Goal: Information Seeking & Learning: Learn about a topic

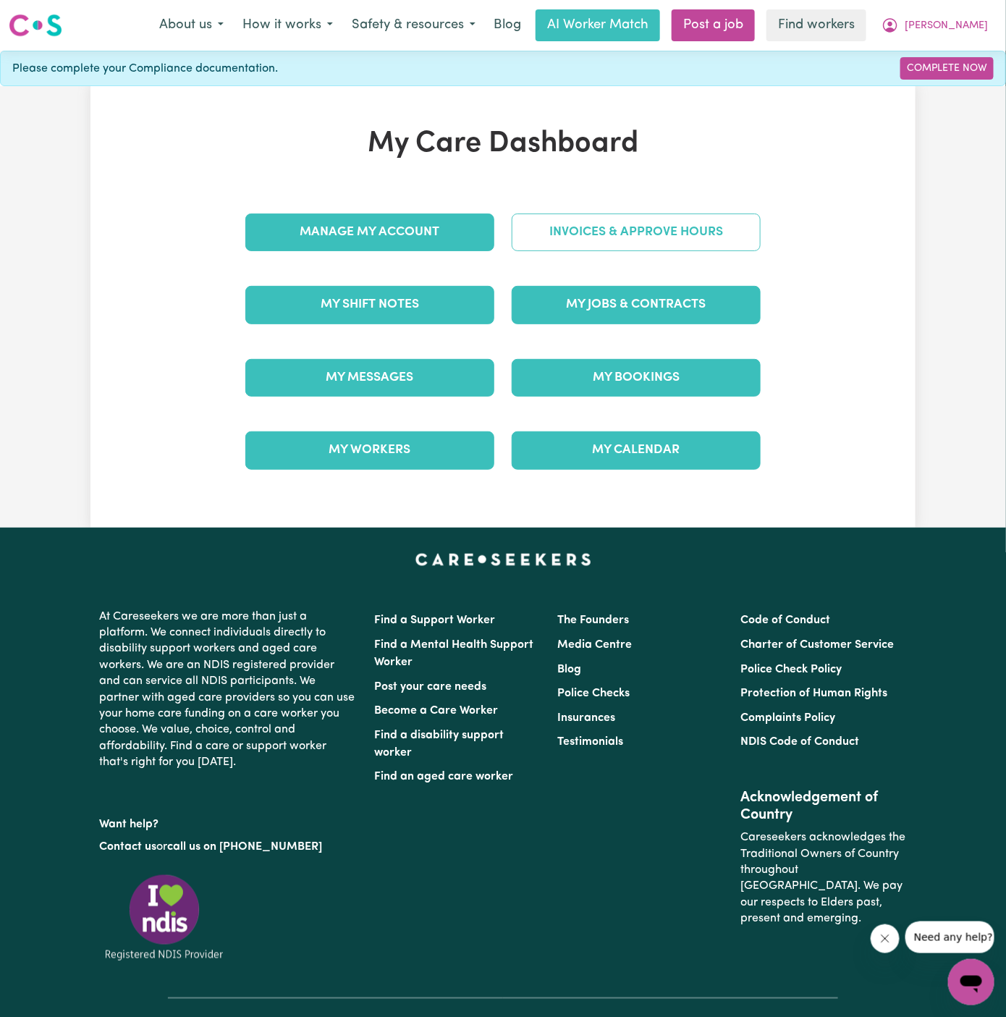
click at [646, 232] on link "Invoices & Approve Hours" at bounding box center [636, 233] width 249 height 38
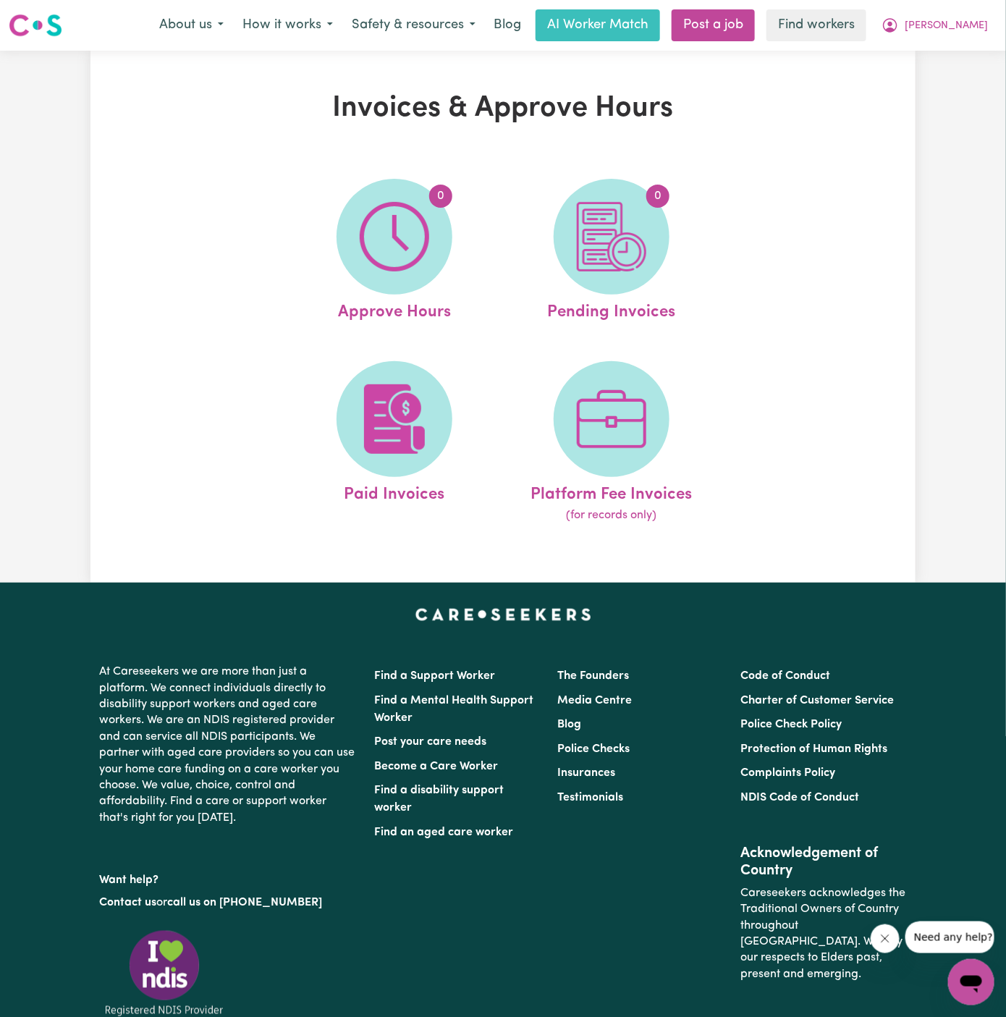
click at [843, 201] on div "Invoices & Approve Hours 0 Approve Hours 0 Pending Invoices Paid Invoices Platf…" at bounding box center [502, 316] width 825 height 451
click at [982, 21] on button "Xiao" at bounding box center [934, 25] width 125 height 30
click at [980, 49] on link "My Dashboard" at bounding box center [939, 57] width 114 height 28
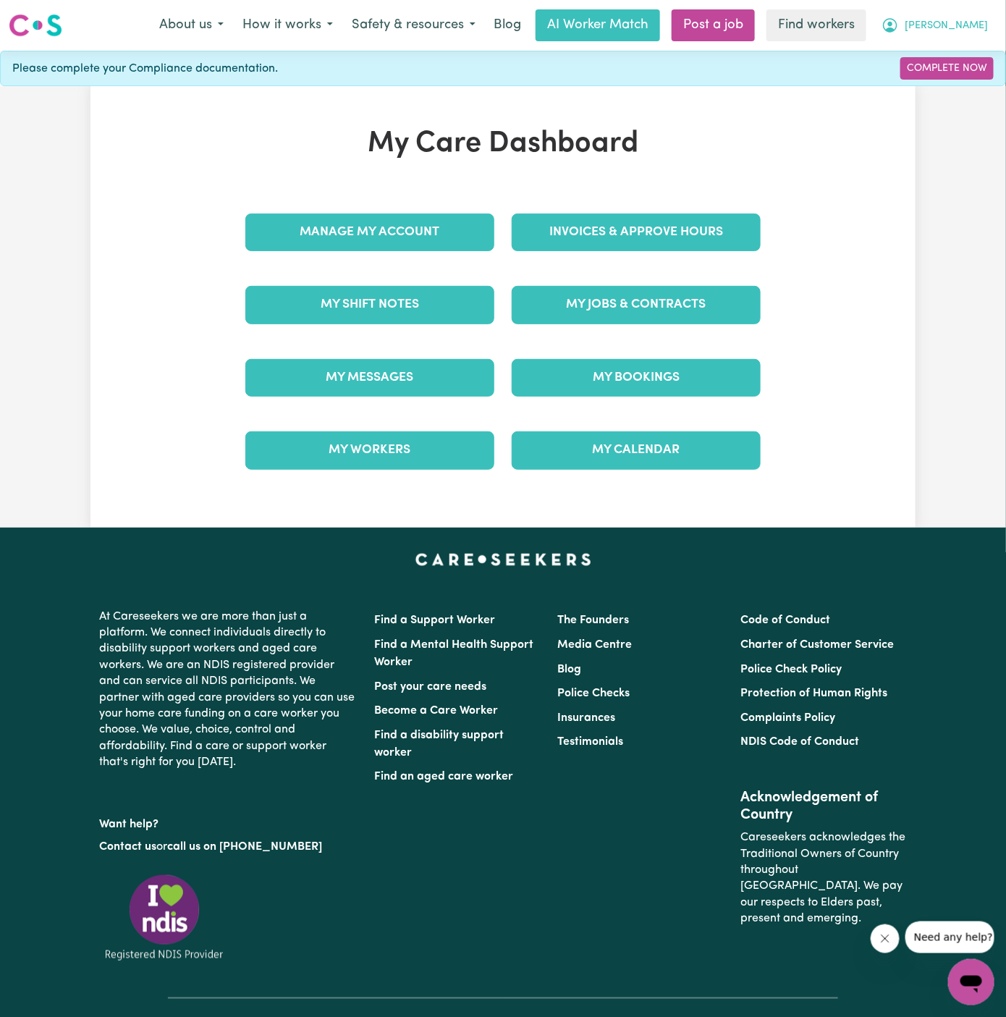
click at [978, 26] on span "Xiao" at bounding box center [946, 26] width 83 height 16
click at [975, 82] on link "Logout" at bounding box center [939, 83] width 114 height 28
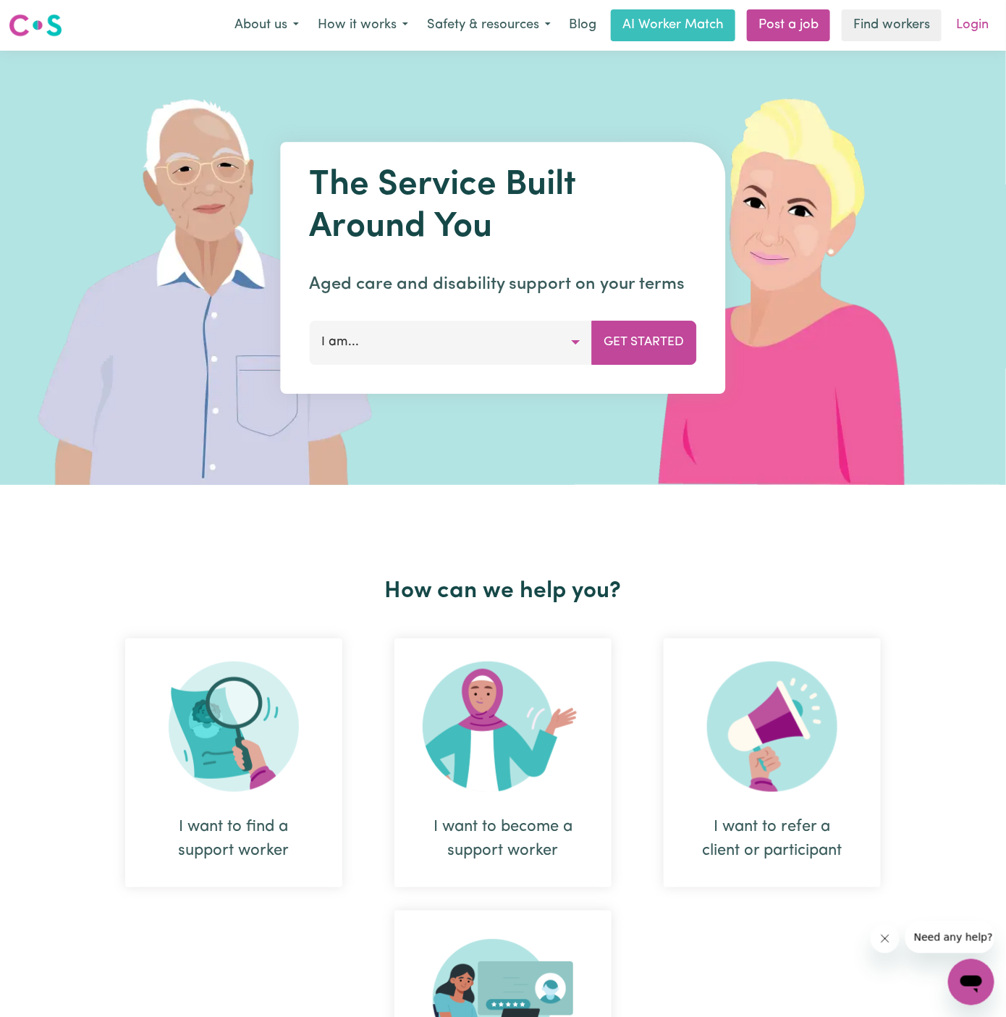
click at [983, 20] on link "Login" at bounding box center [973, 25] width 50 height 32
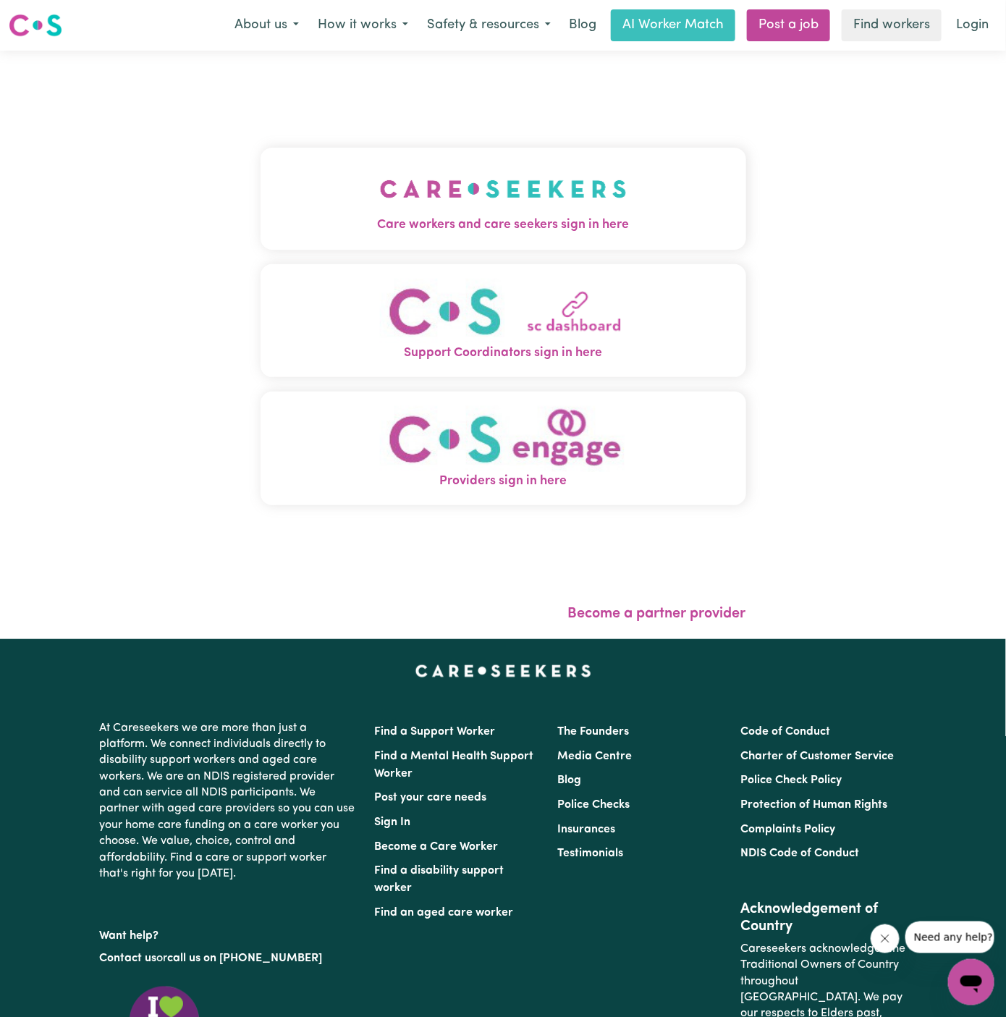
click at [553, 185] on img "Care workers and care seekers sign in here" at bounding box center [503, 189] width 247 height 54
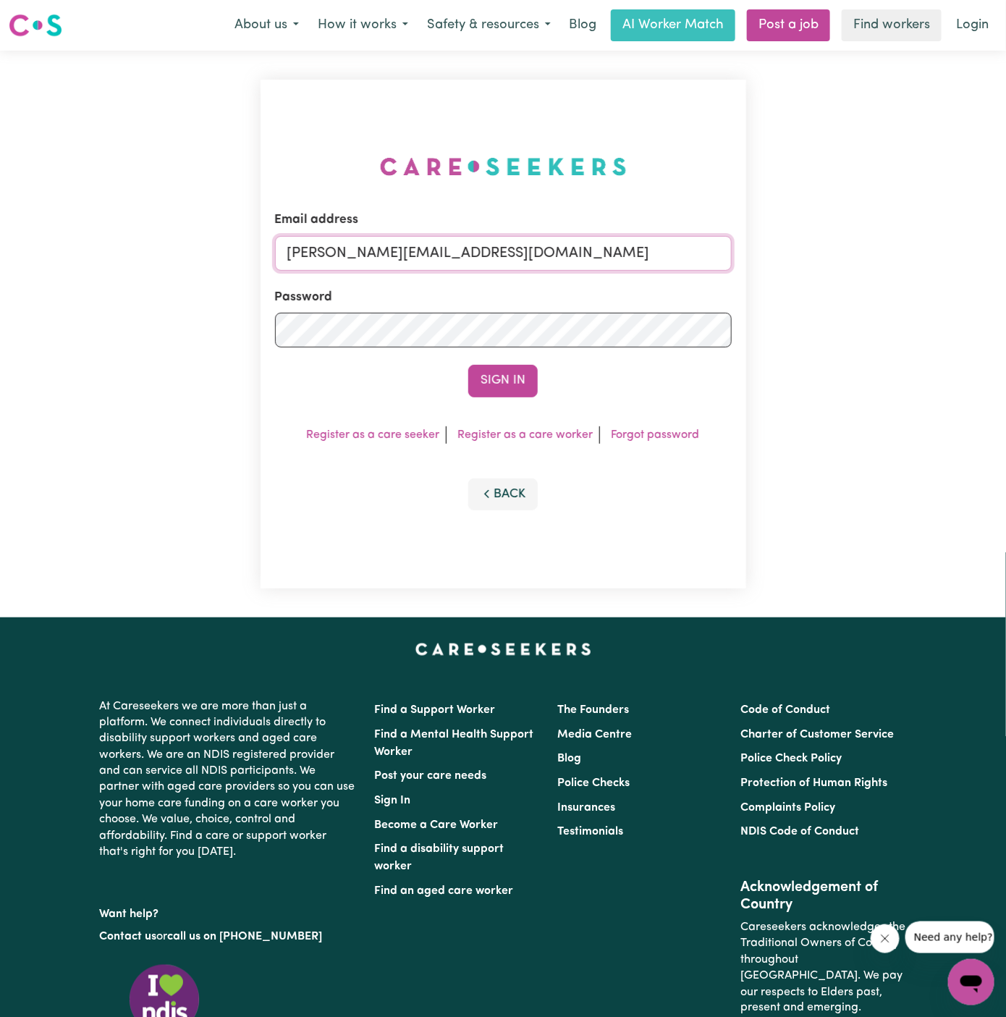
click at [441, 257] on input "dyan@careseekers.com.au" at bounding box center [503, 253] width 457 height 35
drag, startPoint x: 361, startPoint y: 253, endPoint x: 808, endPoint y: 315, distance: 451.0
click at [808, 315] on div "Email address superuser~JanusanBaltazarYS@careseekers.com.au Password Sign In R…" at bounding box center [503, 334] width 1006 height 567
type input "superuser~EdithGonzalesTH@careseekers.com.au"
click at [468, 365] on button "Sign In" at bounding box center [502, 381] width 69 height 32
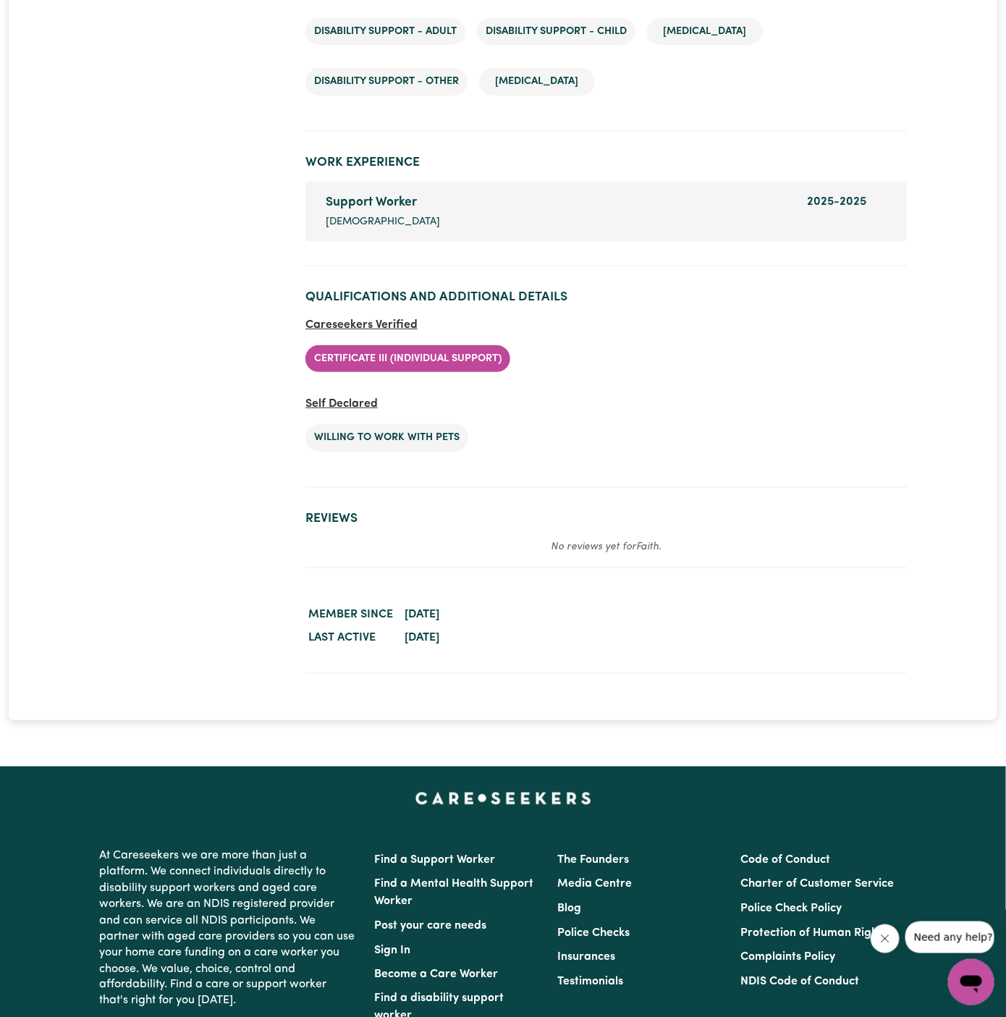
scroll to position [2165, 0]
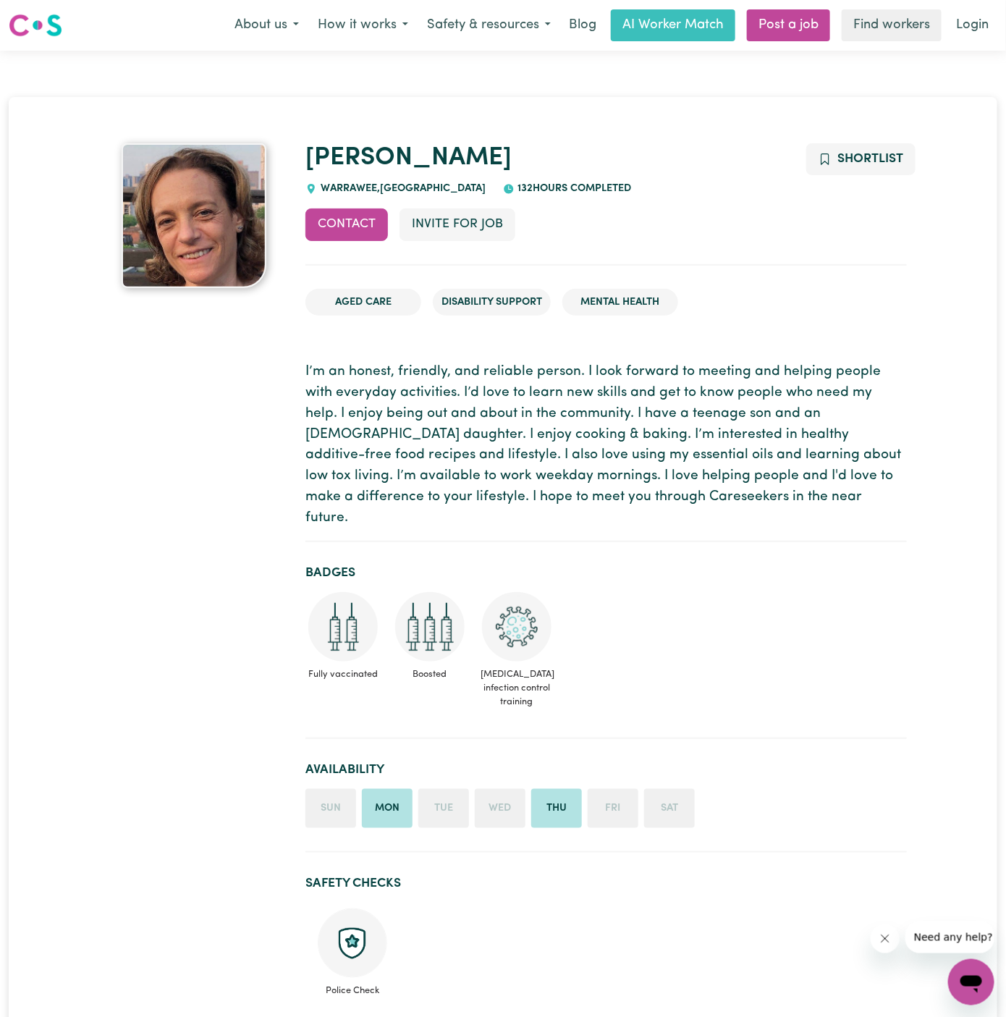
click at [334, 184] on span "WARRAWEE , New South Wales" at bounding box center [401, 188] width 169 height 11
click at [973, 20] on link "Login" at bounding box center [973, 25] width 50 height 32
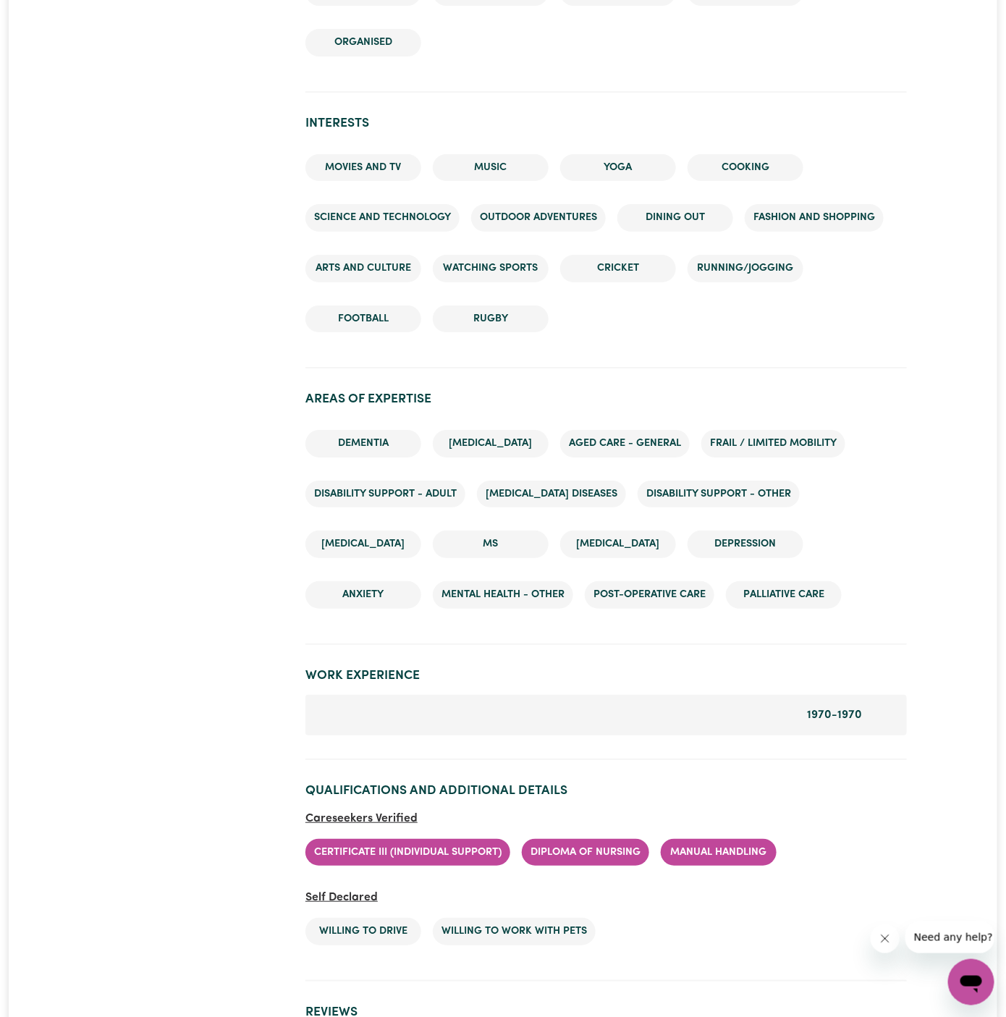
scroll to position [1992, 0]
